Goal: Book appointment/travel/reservation

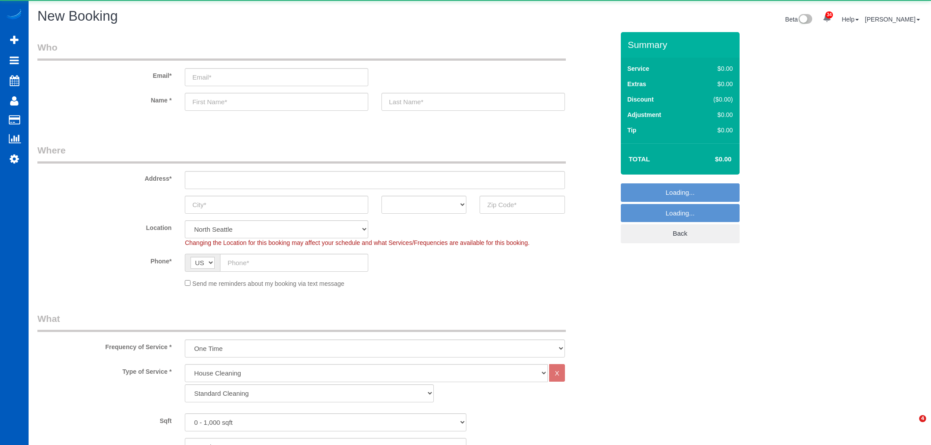
select select "199"
select select "object:9334"
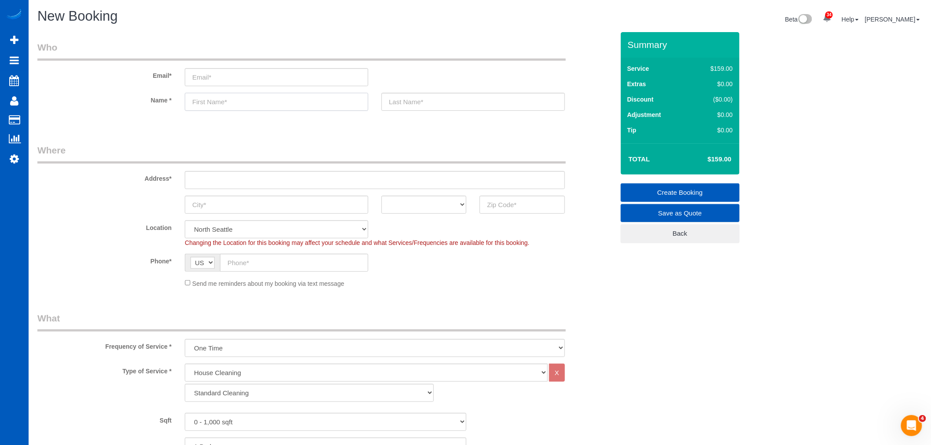
click at [225, 99] on input "text" at bounding box center [276, 102] width 183 height 18
paste input "[PERSON_NAME]"
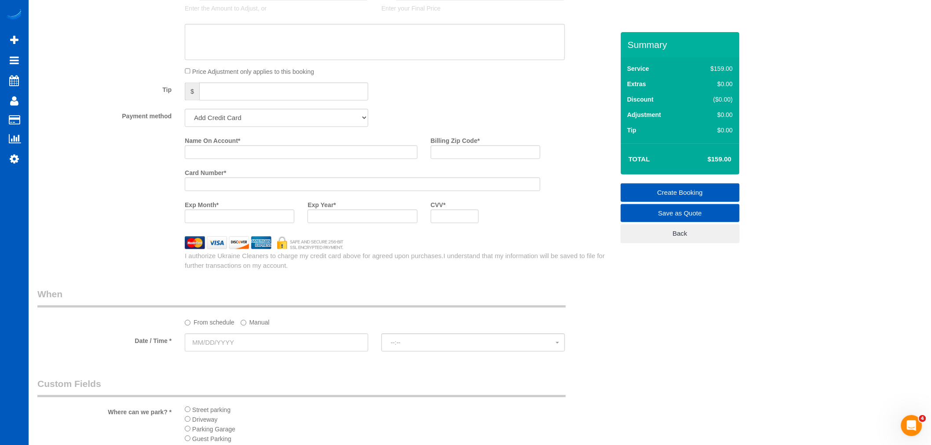
scroll to position [684, 0]
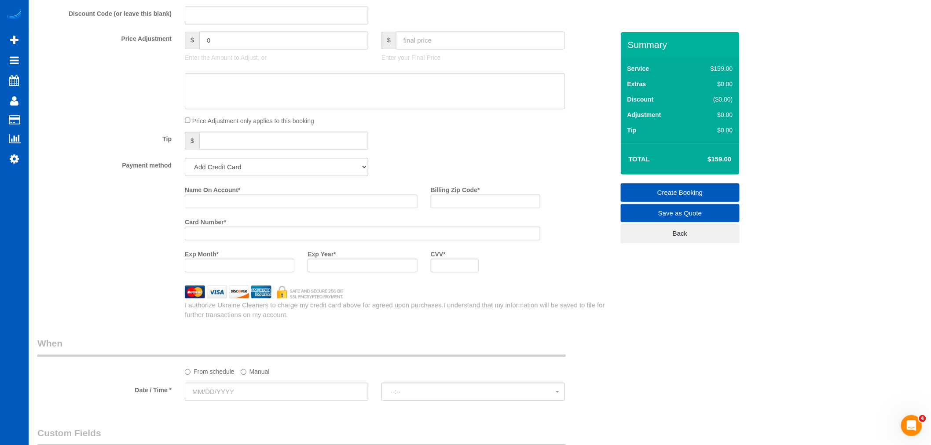
type input "[PERSON_NAME]"
click at [212, 205] on input "Name On Account *" at bounding box center [301, 202] width 233 height 14
paste input "[PERSON_NAME]"
type input "[PERSON_NAME]"
click at [436, 203] on input "Billing Zip Code *" at bounding box center [486, 202] width 110 height 14
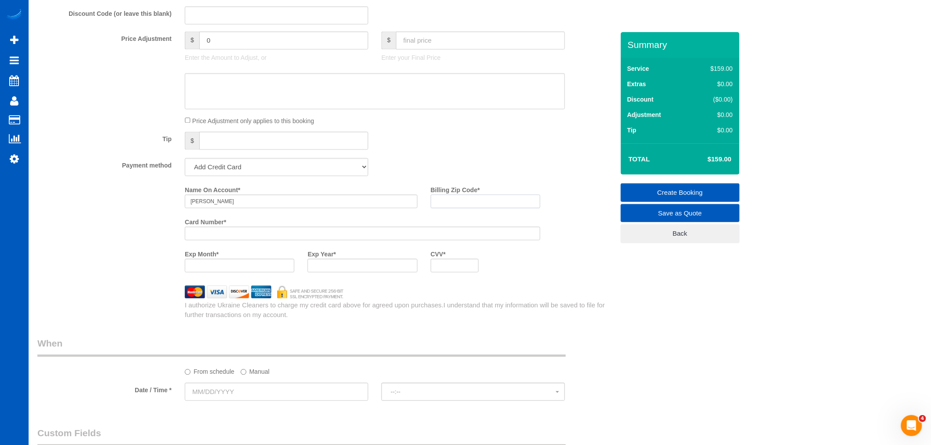
paste input "99016"
type input "99016"
click at [210, 205] on input "[PERSON_NAME]" at bounding box center [301, 202] width 233 height 14
type input "[PERSON_NAME]"
click at [476, 205] on input "99016" at bounding box center [486, 202] width 110 height 14
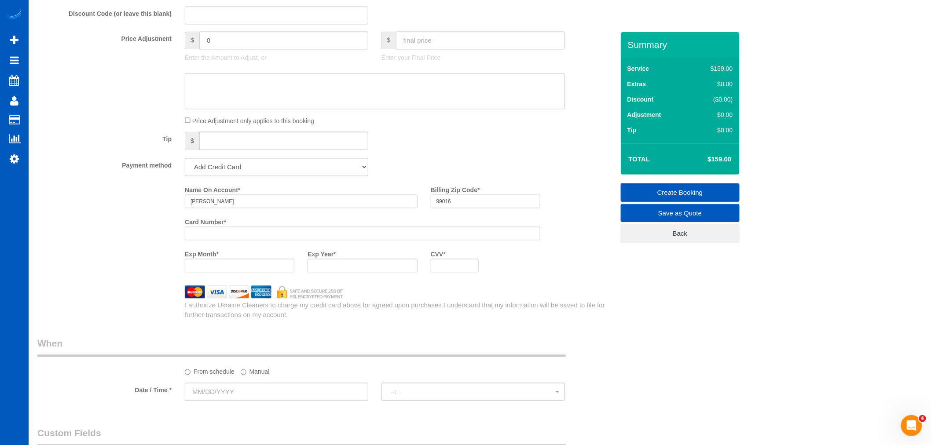
drag, startPoint x: 468, startPoint y: 209, endPoint x: 425, endPoint y: 209, distance: 43.6
click at [425, 209] on div "Billing Zip Code * 99016" at bounding box center [485, 196] width 123 height 26
click at [462, 207] on input "99016" at bounding box center [486, 202] width 110 height 14
drag, startPoint x: 462, startPoint y: 207, endPoint x: 437, endPoint y: 213, distance: 25.3
click at [437, 209] on input "99016" at bounding box center [486, 202] width 110 height 14
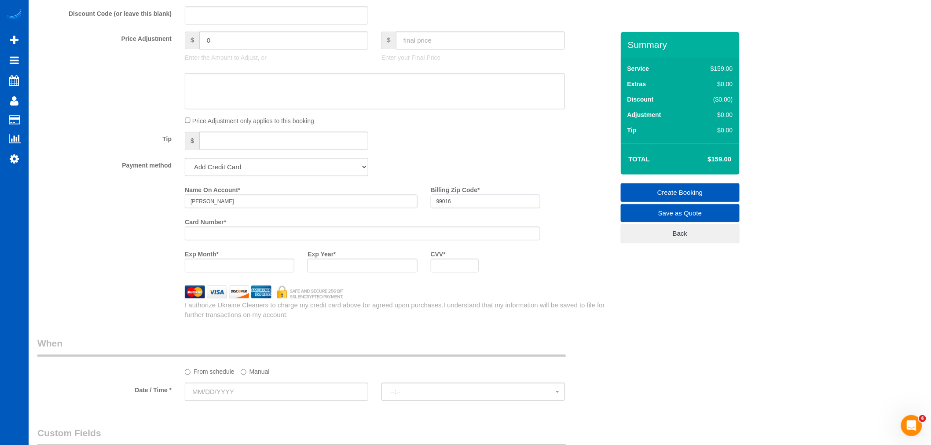
click at [478, 209] on input "99016" at bounding box center [486, 202] width 110 height 14
drag, startPoint x: 478, startPoint y: 213, endPoint x: 419, endPoint y: 232, distance: 62.3
click at [419, 232] on payment-method-fs-pay "Name On Account * [PERSON_NAME] Billing Zip Code * 99016 Card Number * Exp Mont…" at bounding box center [362, 231] width 355 height 96
click at [458, 209] on input "99016" at bounding box center [486, 202] width 110 height 14
drag, startPoint x: 483, startPoint y: 209, endPoint x: 427, endPoint y: 209, distance: 55.4
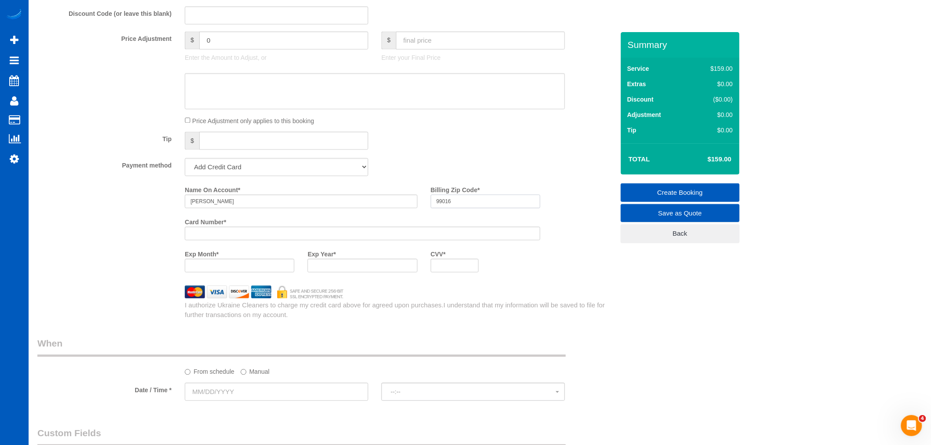
click at [427, 209] on div "Billing Zip Code * 99016" at bounding box center [485, 196] width 123 height 26
type input "99129"
click at [294, 247] on div "Card Number *" at bounding box center [362, 231] width 369 height 32
click at [349, 267] on div at bounding box center [363, 266] width 110 height 14
click at [348, 273] on div at bounding box center [363, 266] width 110 height 14
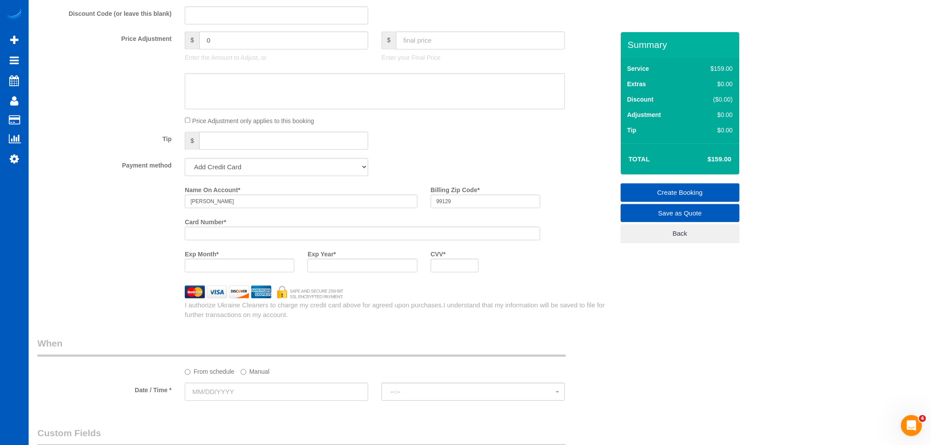
click at [425, 273] on div "CVV *" at bounding box center [455, 260] width 62 height 26
click at [561, 295] on div at bounding box center [326, 292] width 590 height 13
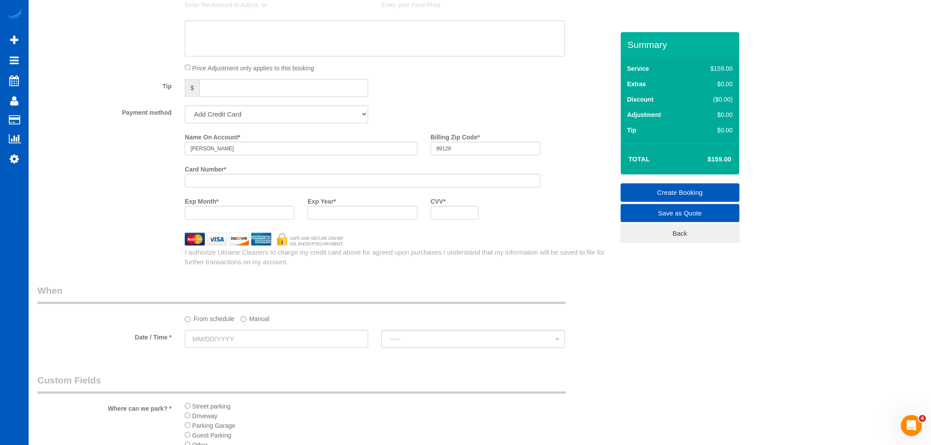
scroll to position [733, 0]
drag, startPoint x: 265, startPoint y: 165, endPoint x: 143, endPoint y: 144, distance: 124.0
click at [143, 144] on div "Name On Account * [PERSON_NAME] Billing Zip Code * 99129 Card Number * Exp Mont…" at bounding box center [326, 182] width 590 height 96
click at [270, 185] on div at bounding box center [362, 185] width 355 height 14
click at [371, 158] on div "Name On Account * [PERSON_NAME] Billing Zip Code * 99129" at bounding box center [362, 150] width 369 height 32
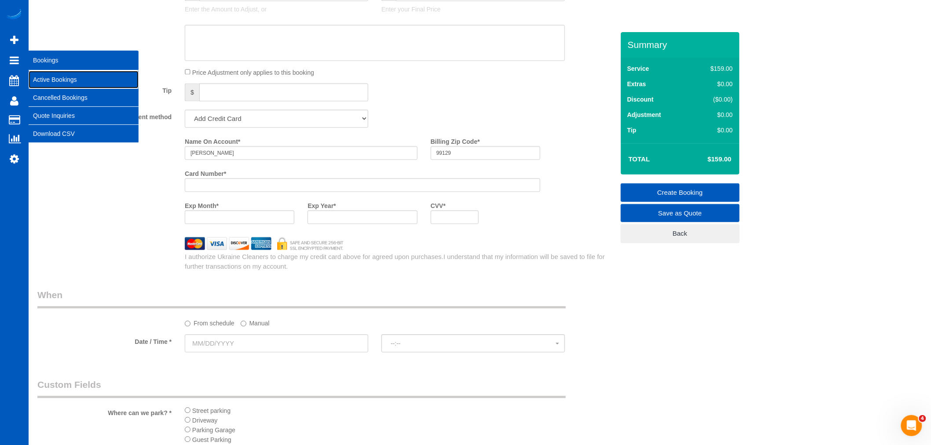
drag, startPoint x: 48, startPoint y: 73, endPoint x: 65, endPoint y: 82, distance: 19.5
click at [48, 73] on link "Active Bookings" at bounding box center [84, 80] width 110 height 18
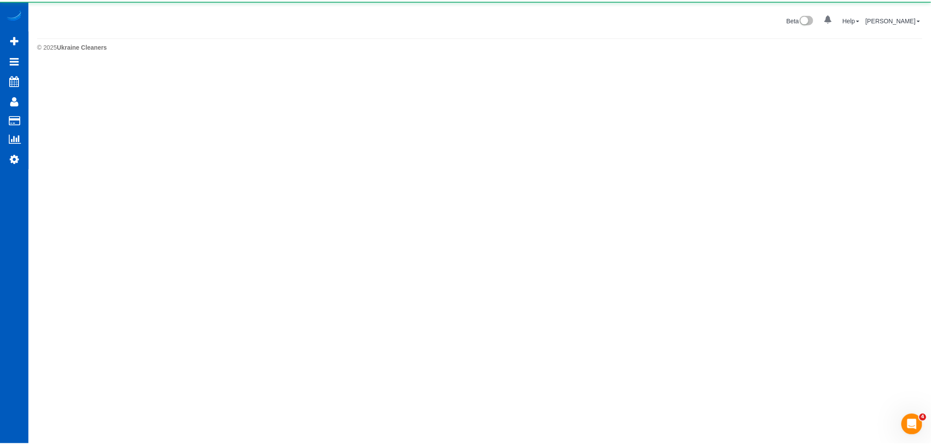
scroll to position [0, 0]
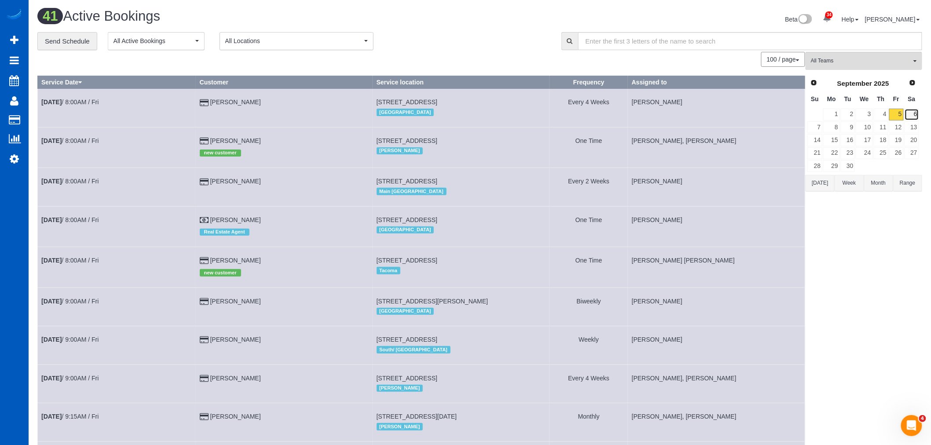
click at [915, 114] on link "6" at bounding box center [912, 115] width 15 height 12
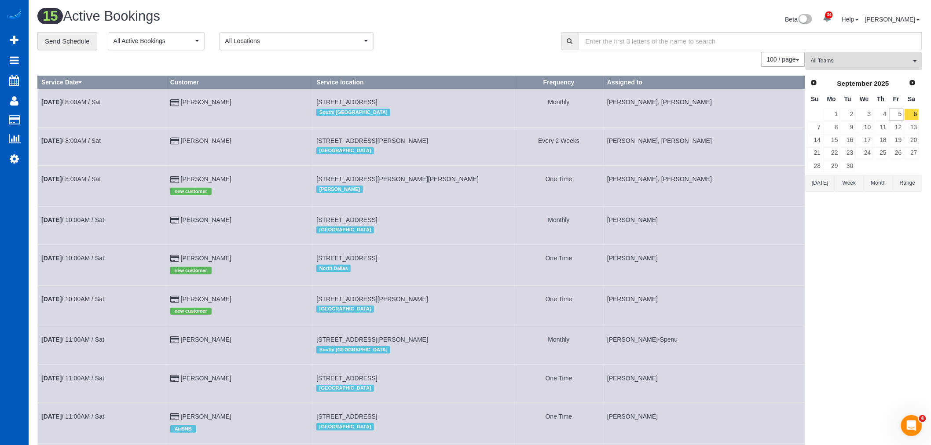
click at [889, 67] on button "All Teams" at bounding box center [864, 61] width 117 height 18
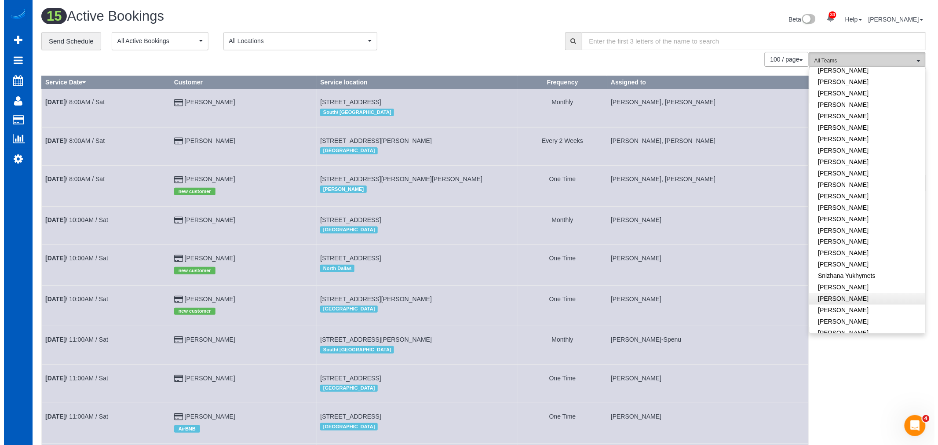
scroll to position [538, 0]
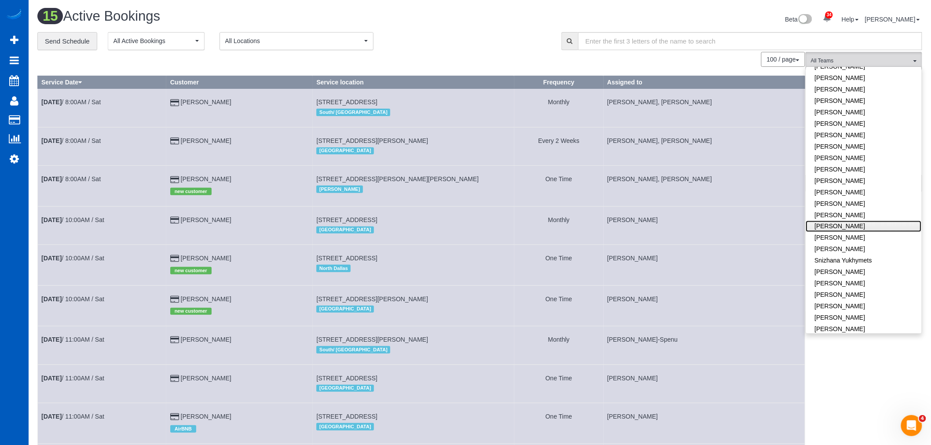
click at [846, 221] on link "[PERSON_NAME]" at bounding box center [864, 226] width 116 height 11
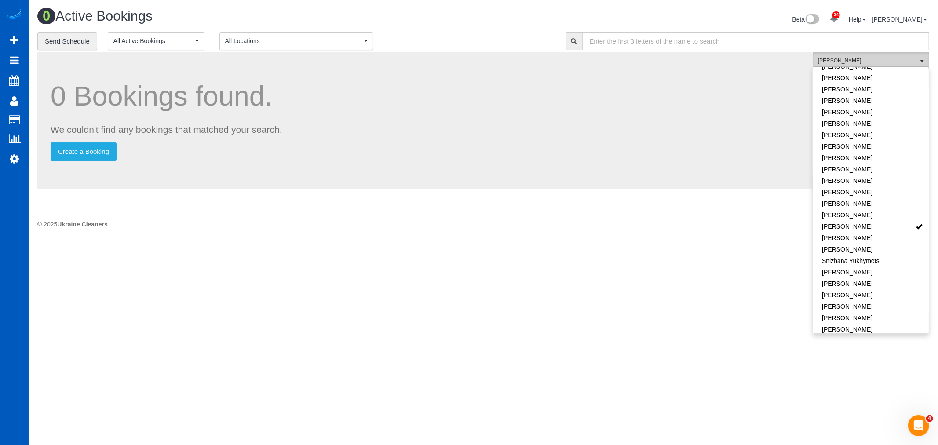
drag, startPoint x: 839, startPoint y: 55, endPoint x: 849, endPoint y: 68, distance: 16.2
click at [839, 55] on button "[PERSON_NAME] All Teams" at bounding box center [871, 61] width 117 height 18
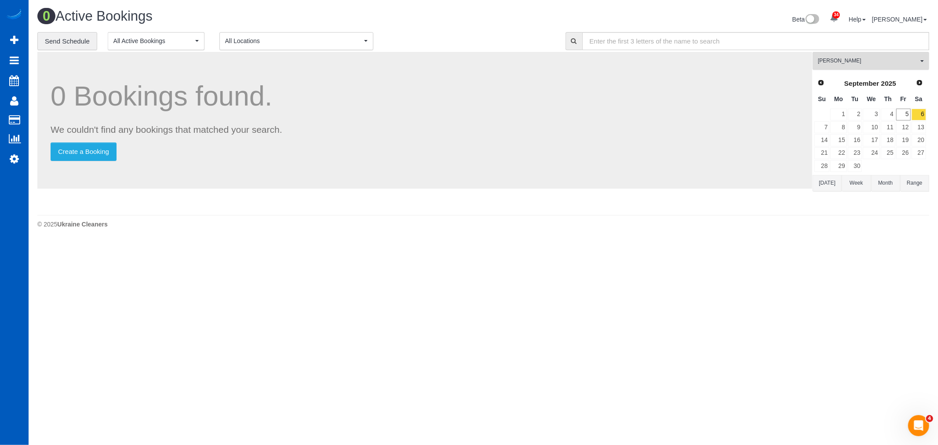
click at [863, 69] on button "[PERSON_NAME] All Teams" at bounding box center [871, 61] width 117 height 18
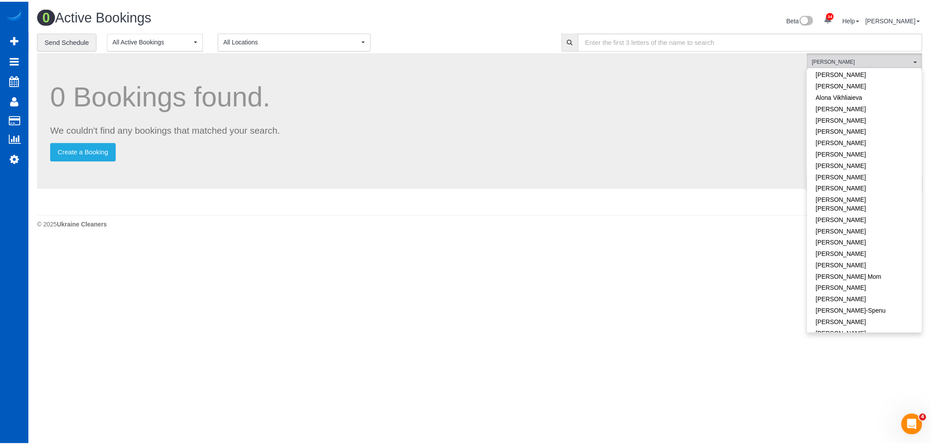
scroll to position [0, 0]
click at [839, 71] on link "Remove Team Filters" at bounding box center [871, 74] width 116 height 11
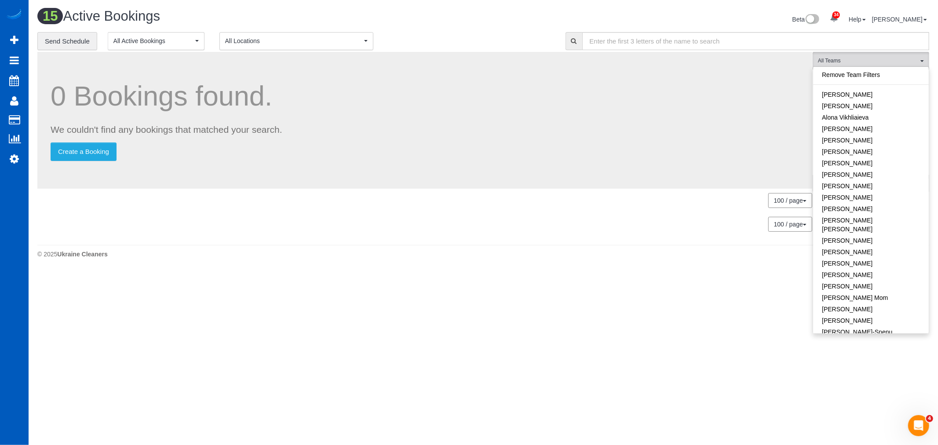
click at [244, 44] on span "All Locations" at bounding box center [293, 41] width 137 height 9
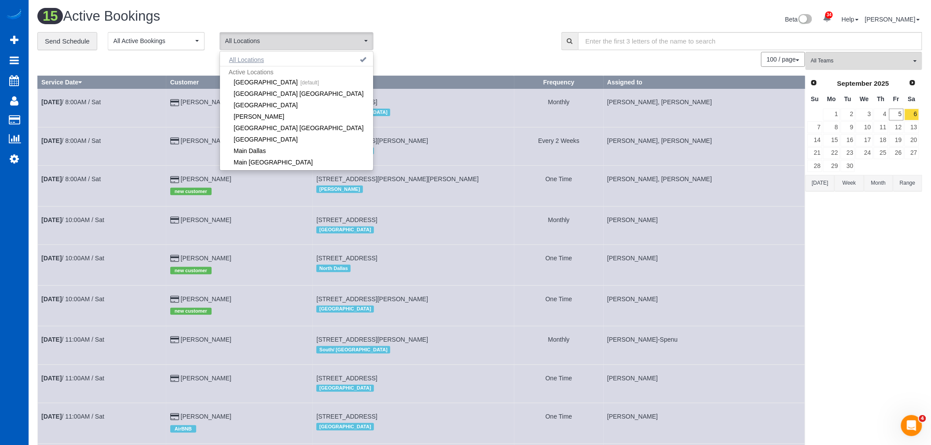
click at [254, 56] on button "All Locations" at bounding box center [246, 60] width 53 height 12
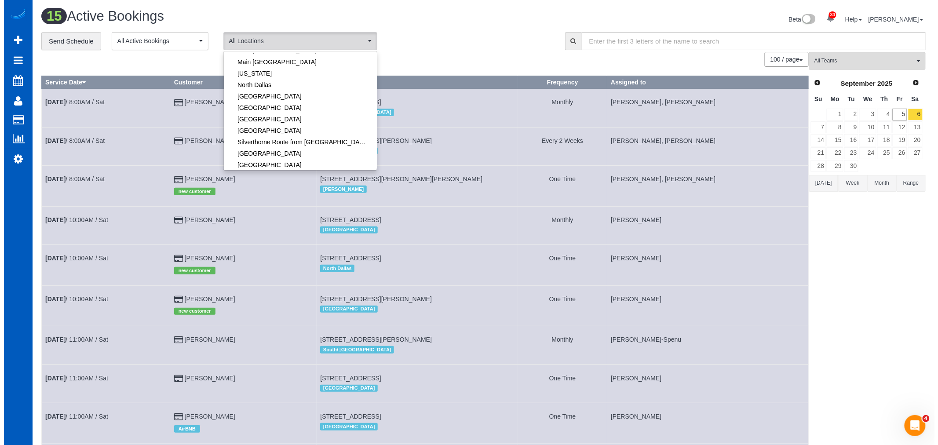
scroll to position [147, 0]
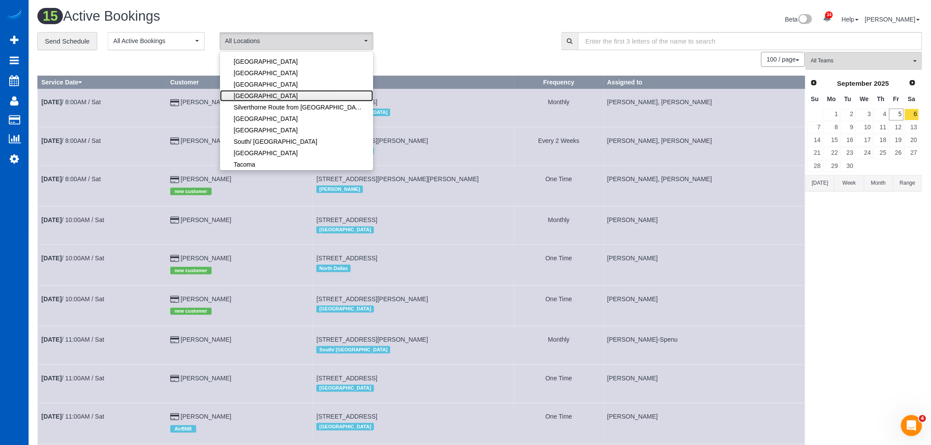
click at [265, 93] on link "[GEOGRAPHIC_DATA]" at bounding box center [296, 95] width 153 height 11
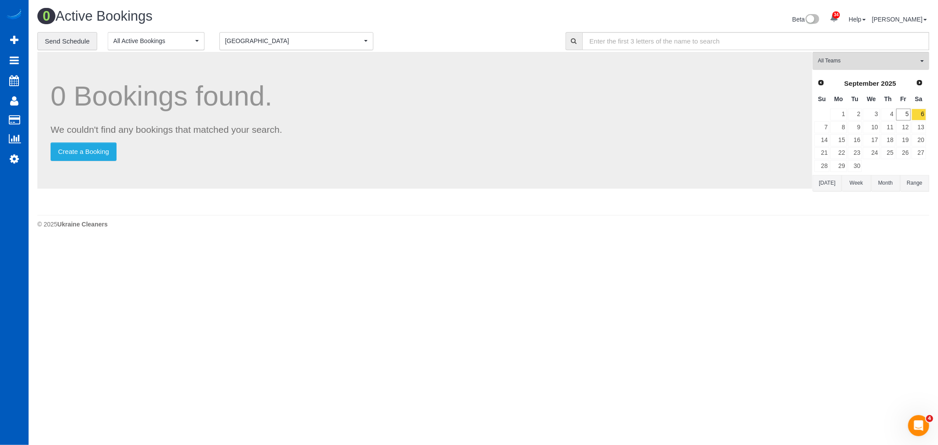
click at [251, 42] on span "[GEOGRAPHIC_DATA]" at bounding box center [293, 41] width 137 height 9
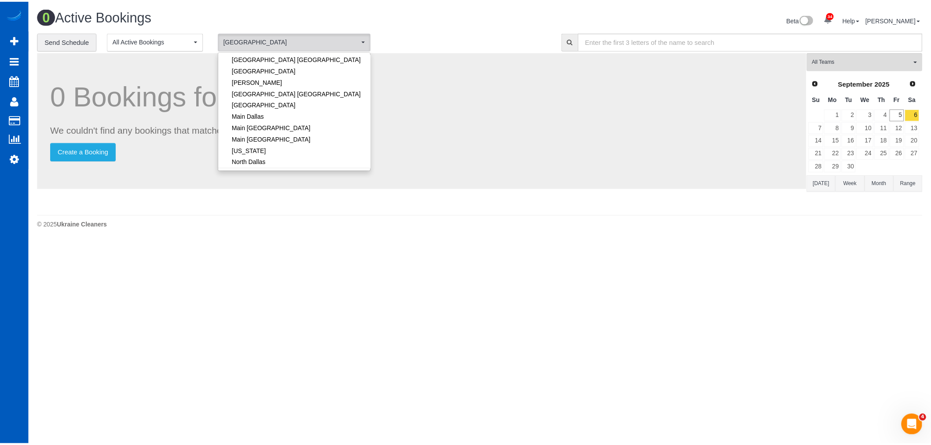
scroll to position [0, 0]
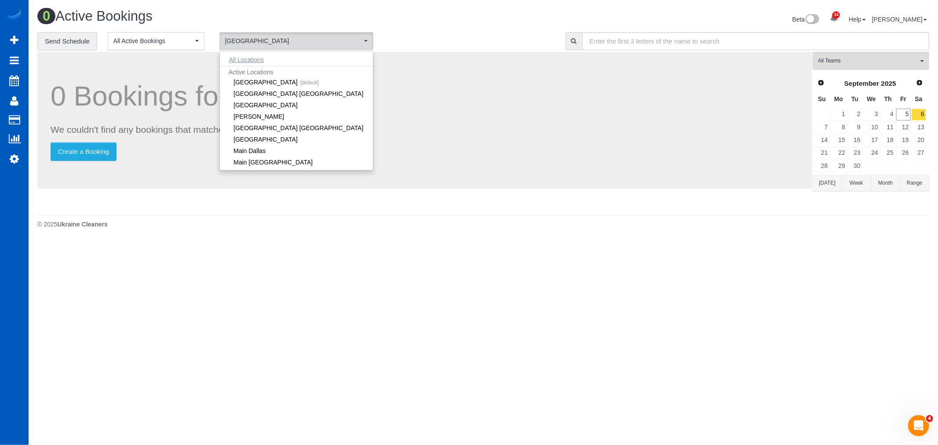
click at [266, 62] on button "All Locations" at bounding box center [246, 60] width 53 height 12
